Goal: Information Seeking & Learning: Learn about a topic

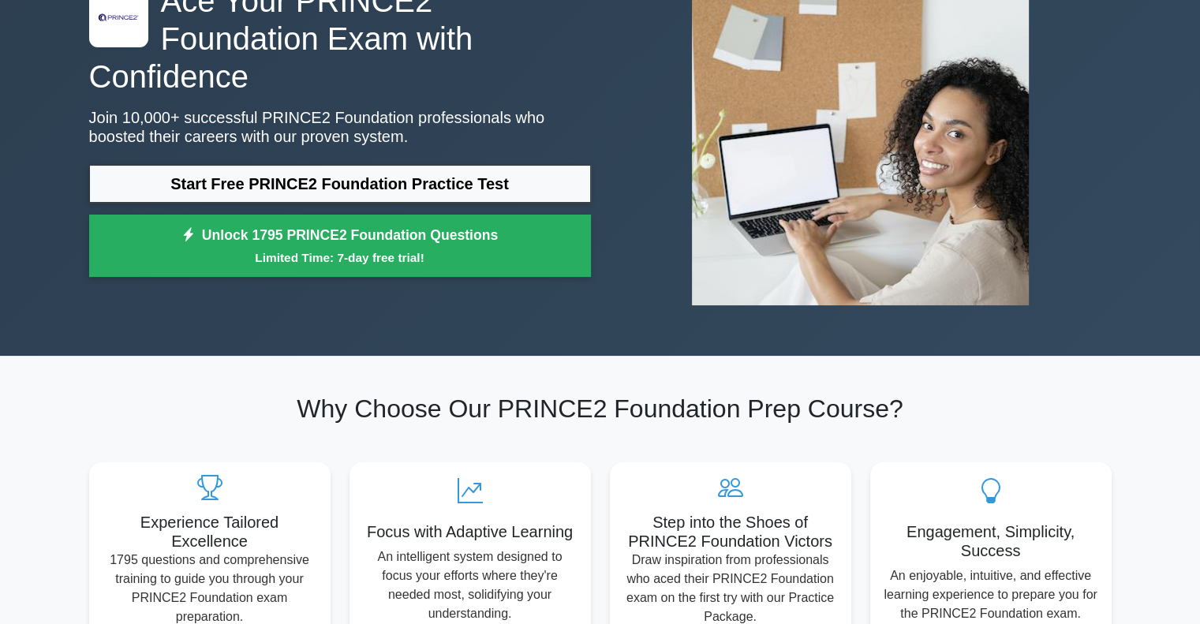
scroll to position [148, 0]
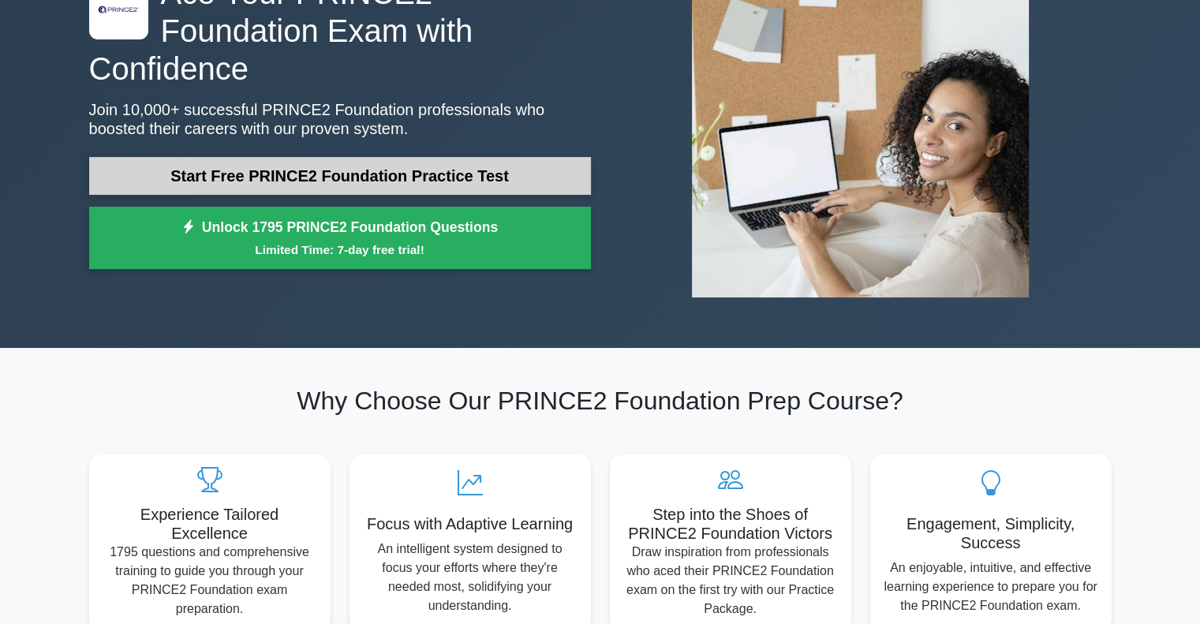
click at [463, 157] on link "Start Free PRINCE2 Foundation Practice Test" at bounding box center [340, 176] width 502 height 38
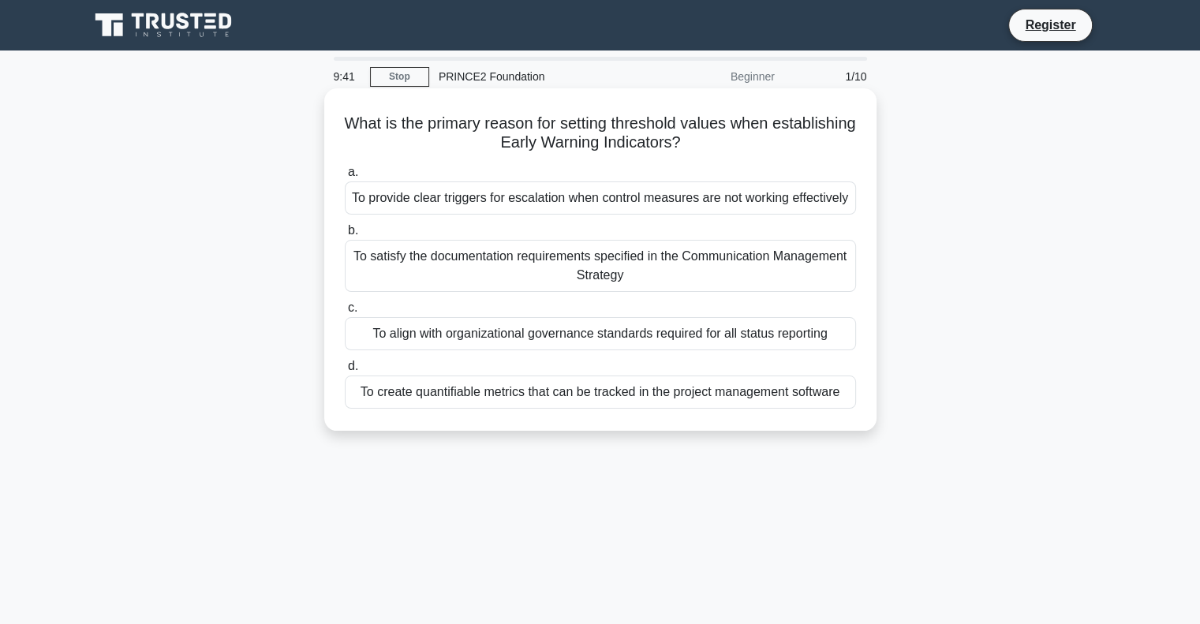
click at [765, 204] on div "To provide clear triggers for escalation when control measures are not working …" at bounding box center [600, 197] width 511 height 33
click at [345, 177] on input "a. To provide clear triggers for escalation when control measures are not worki…" at bounding box center [345, 172] width 0 height 10
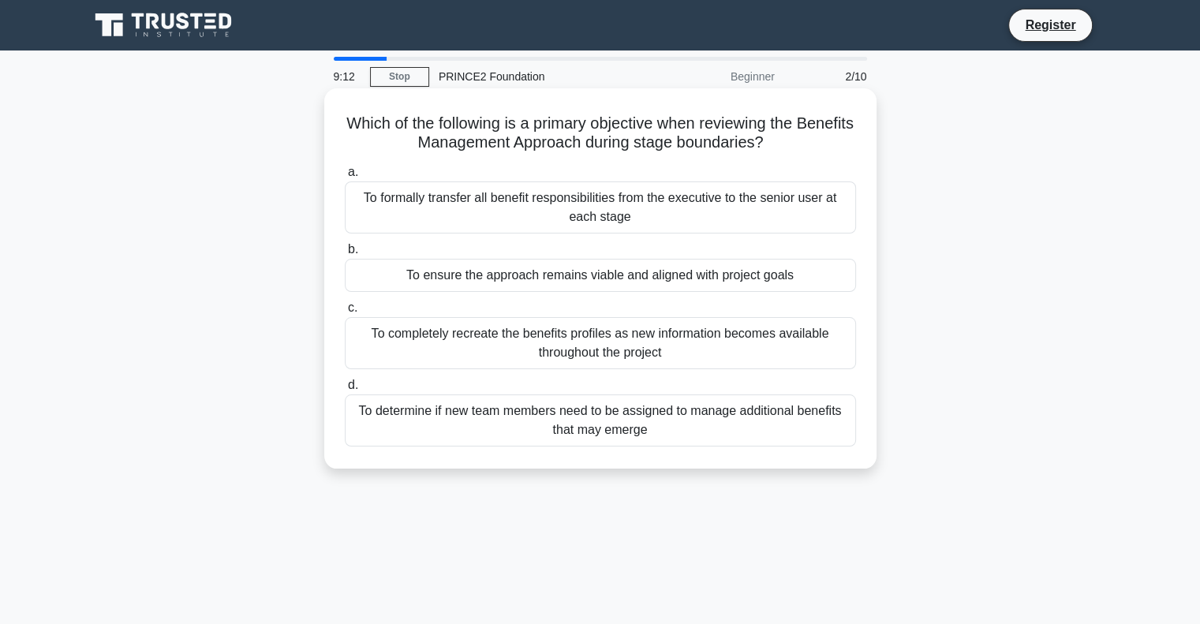
click at [802, 280] on div "To ensure the approach remains viable and aligned with project goals" at bounding box center [600, 275] width 511 height 33
click at [345, 255] on input "b. To ensure the approach remains viable and aligned with project goals" at bounding box center [345, 249] width 0 height 10
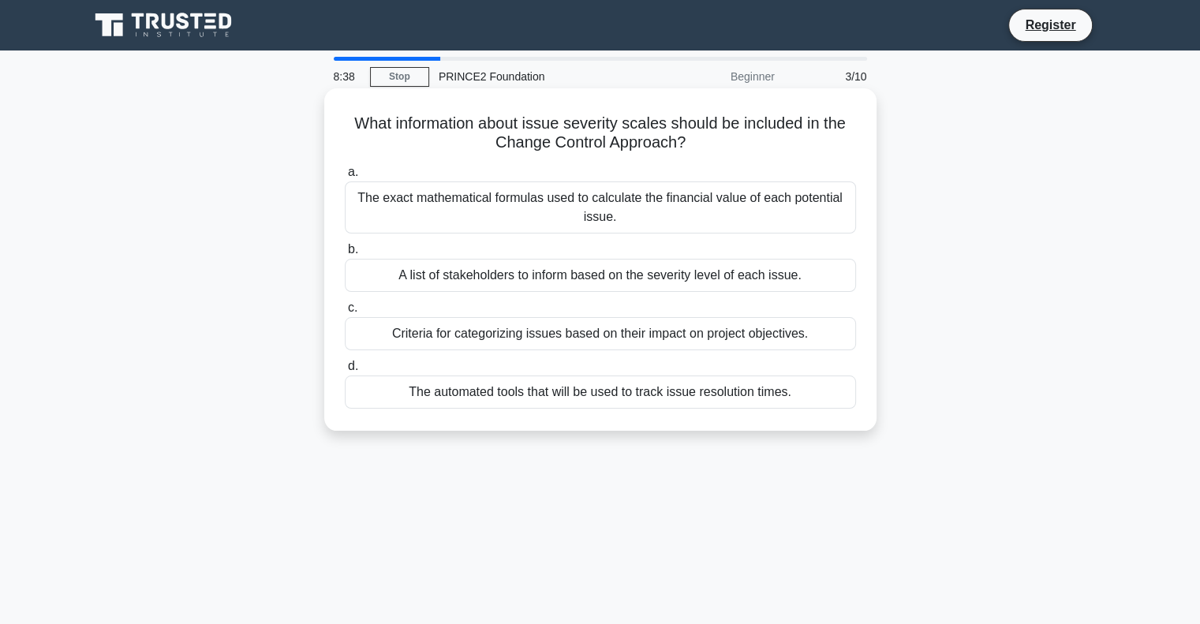
click at [721, 278] on div "A list of stakeholders to inform based on the severity level of each issue." at bounding box center [600, 275] width 511 height 33
click at [345, 255] on input "b. A list of stakeholders to inform based on the severity level of each issue." at bounding box center [345, 249] width 0 height 10
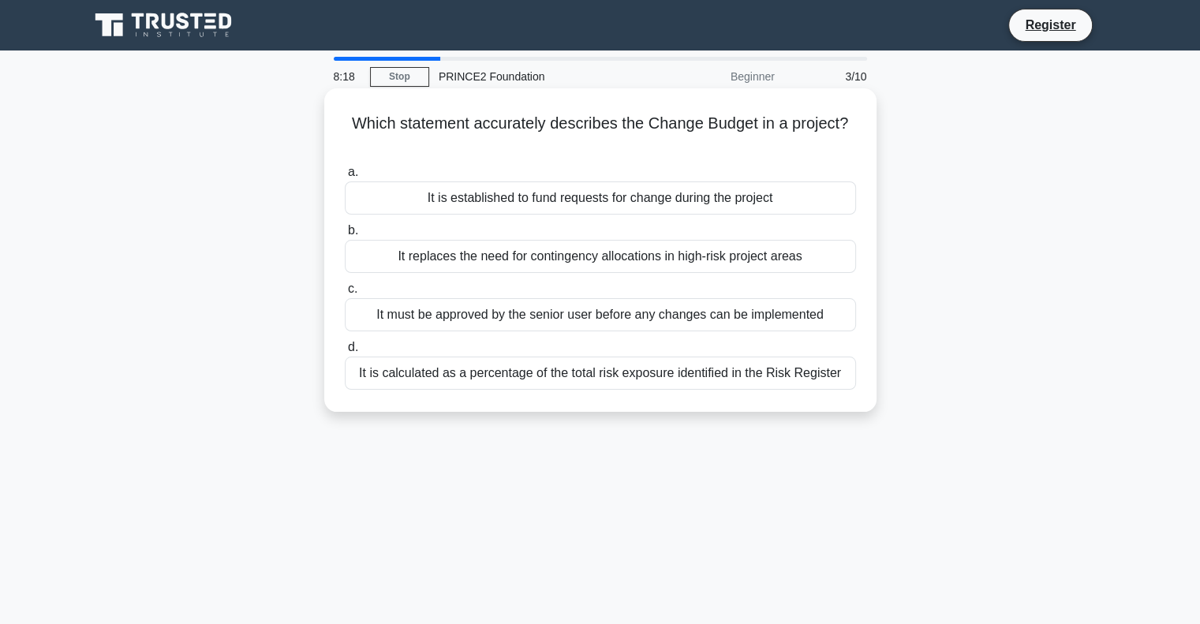
click at [749, 205] on div "It is established to fund requests for change during the project" at bounding box center [600, 197] width 511 height 33
click at [345, 177] on input "a. It is established to fund requests for change during the project" at bounding box center [345, 172] width 0 height 10
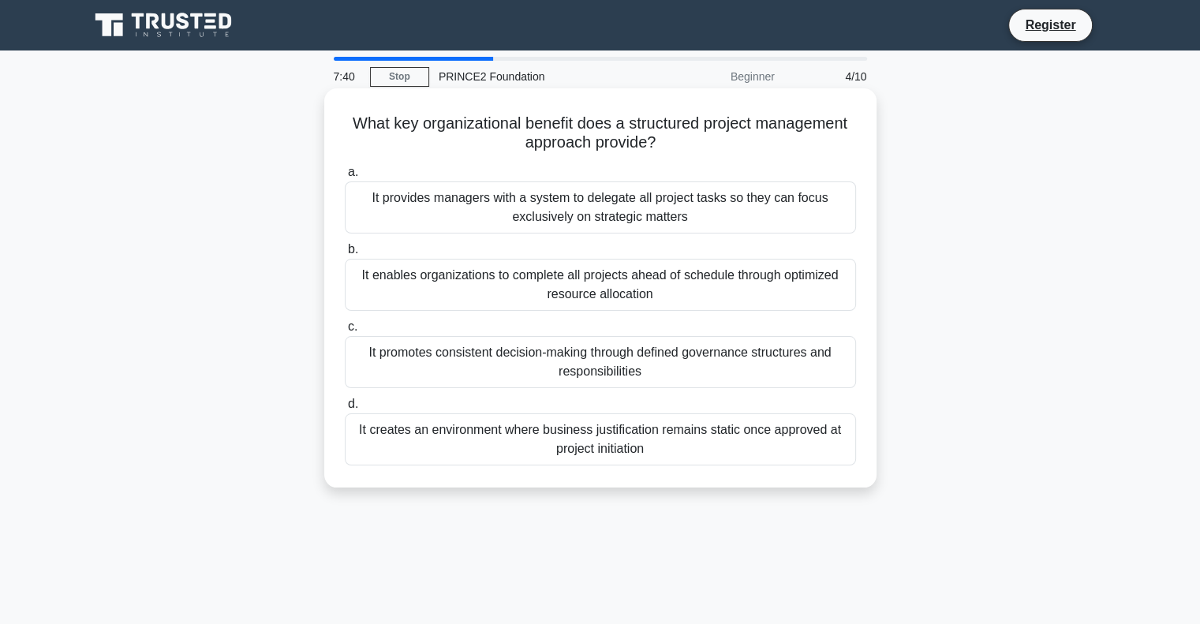
click at [697, 355] on div "It promotes consistent decision-making through defined governance structures an…" at bounding box center [600, 362] width 511 height 52
click at [345, 332] on input "c. It promotes consistent decision-making through defined governance structures…" at bounding box center [345, 327] width 0 height 10
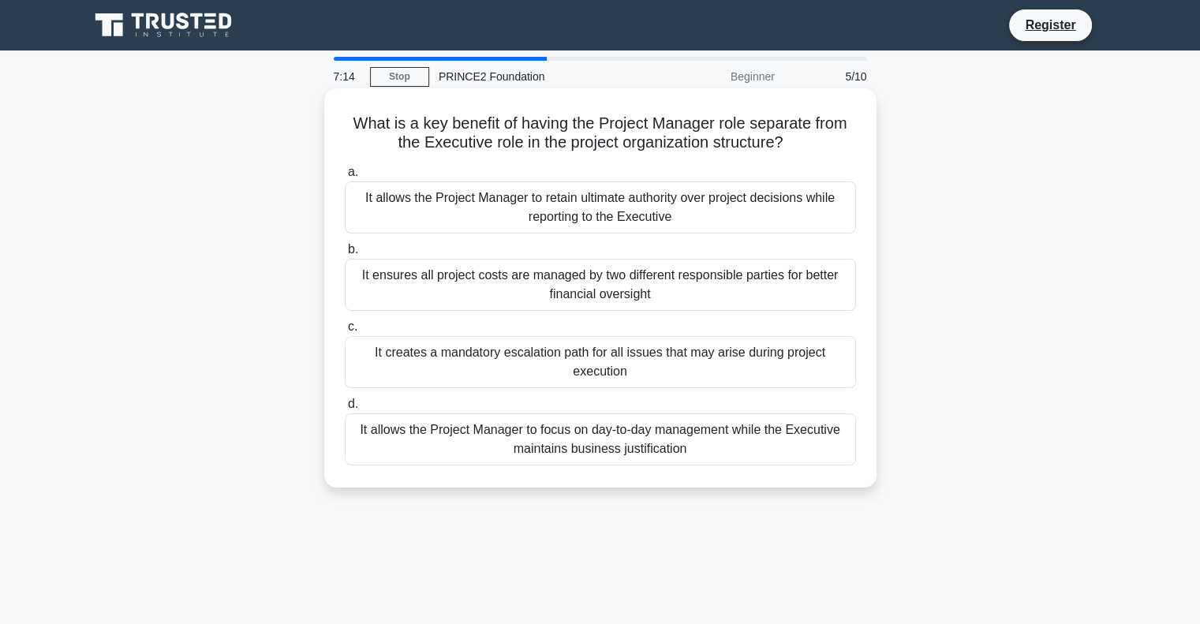
click at [785, 438] on div "It allows the Project Manager to focus on day-to-day management while the Execu…" at bounding box center [600, 439] width 511 height 52
click at [345, 409] on input "d. It allows the Project Manager to focus on day-to-day management while the Ex…" at bounding box center [345, 404] width 0 height 10
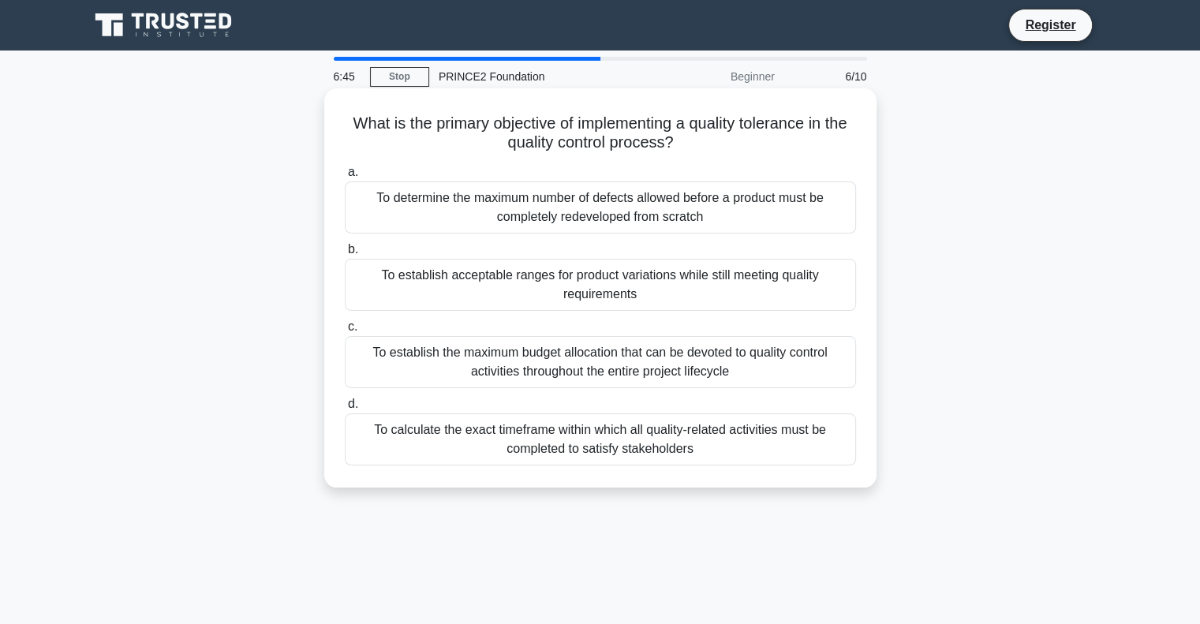
click at [797, 277] on div "To establish acceptable ranges for product variations while still meeting quali…" at bounding box center [600, 285] width 511 height 52
click at [345, 255] on input "b. To establish acceptable ranges for product variations while still meeting qu…" at bounding box center [345, 249] width 0 height 10
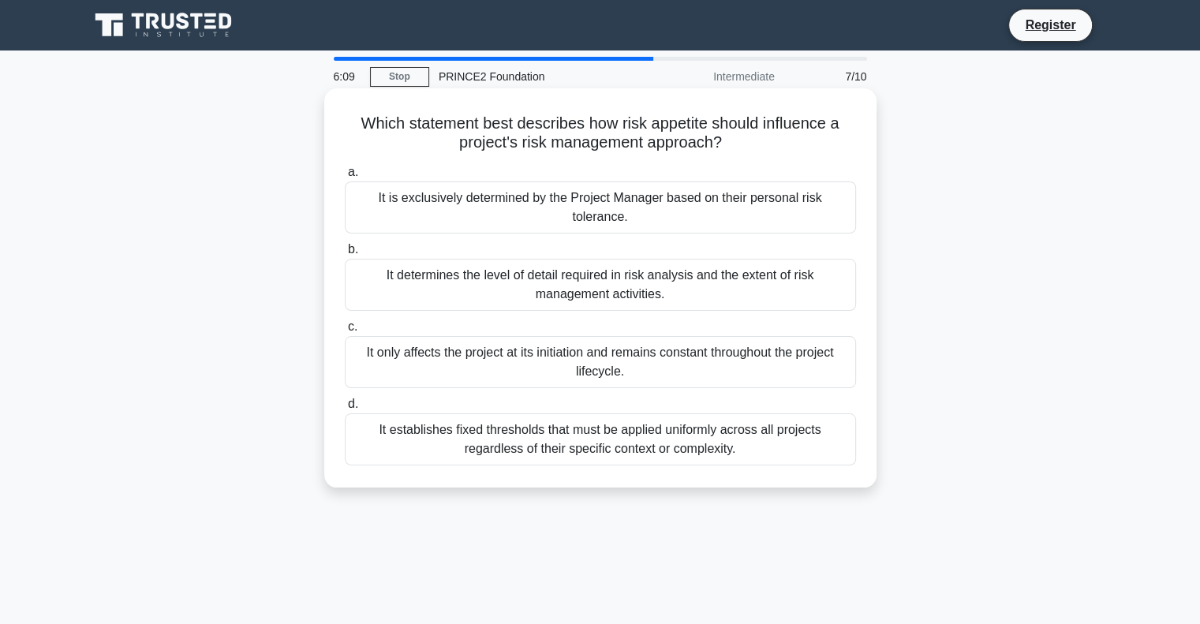
click at [741, 288] on div "It determines the level of detail required in risk analysis and the extent of r…" at bounding box center [600, 285] width 511 height 52
click at [345, 255] on input "b. It determines the level of detail required in risk analysis and the extent o…" at bounding box center [345, 249] width 0 height 10
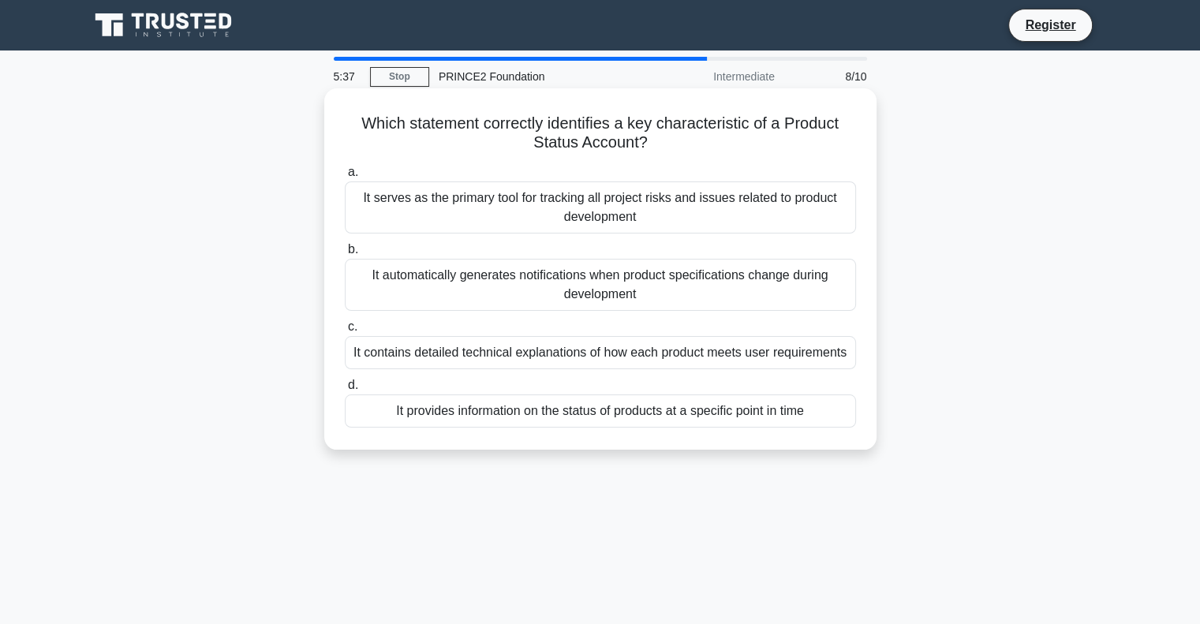
click at [774, 201] on div "It serves as the primary tool for tracking all project risks and issues related…" at bounding box center [600, 207] width 511 height 52
click at [345, 177] on input "a. It serves as the primary tool for tracking all project risks and issues rela…" at bounding box center [345, 172] width 0 height 10
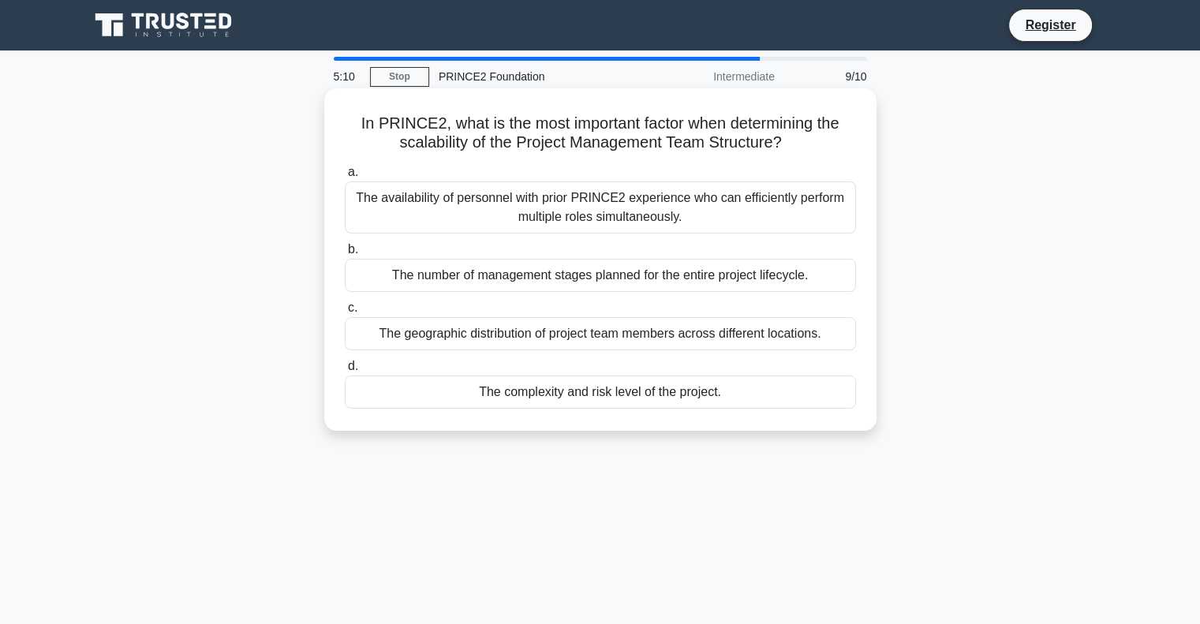
click at [797, 273] on div "The number of management stages planned for the entire project lifecycle." at bounding box center [600, 275] width 511 height 33
click at [345, 255] on input "b. The number of management stages planned for the entire project lifecycle." at bounding box center [345, 249] width 0 height 10
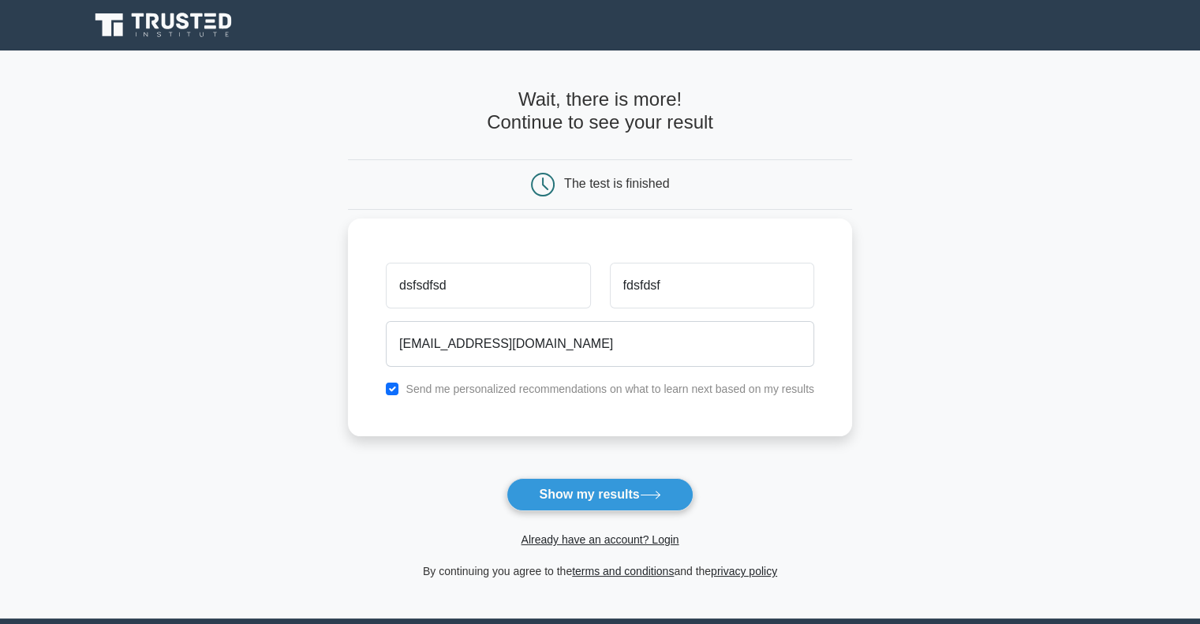
type input "fdsfsdfs@dfsdfs.com"
click at [397, 387] on input "checkbox" at bounding box center [392, 388] width 13 height 13
checkbox input "false"
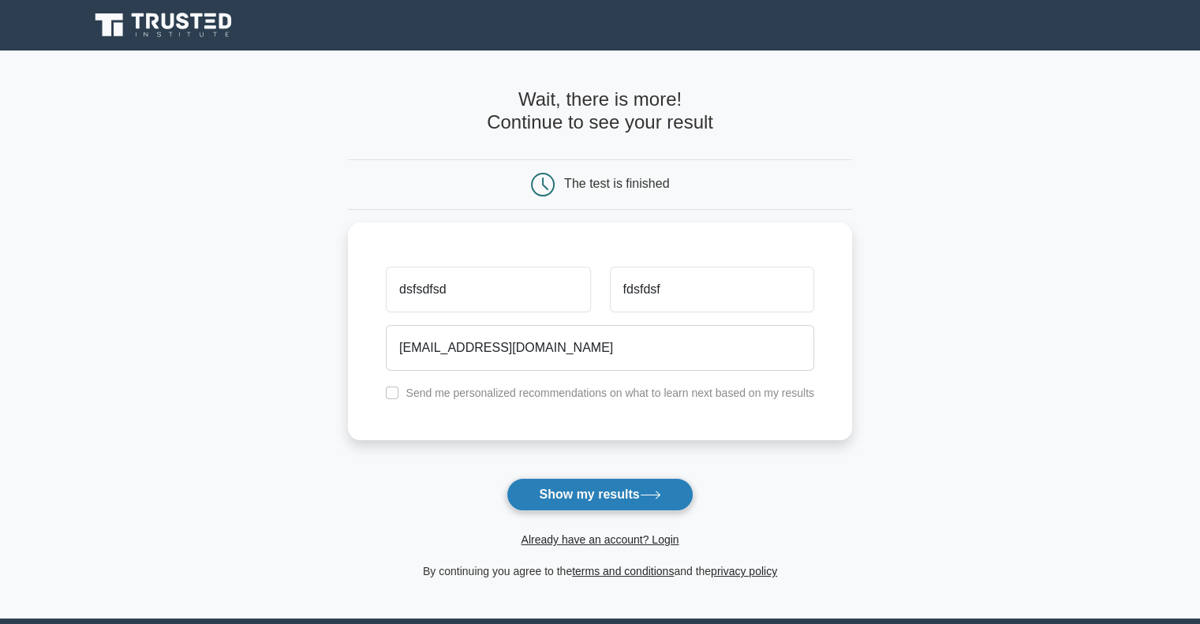
click at [642, 491] on button "Show my results" at bounding box center [599, 494] width 186 height 33
